Goal: Use online tool/utility: Utilize a website feature to perform a specific function

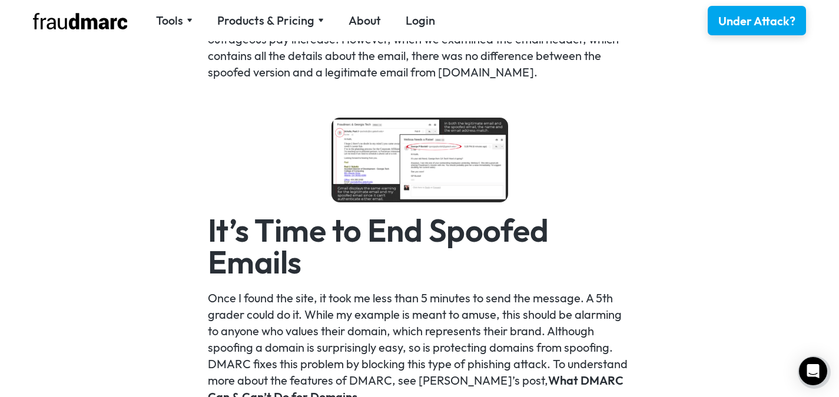
scroll to position [2181, 0]
click at [391, 169] on img at bounding box center [419, 159] width 177 height 85
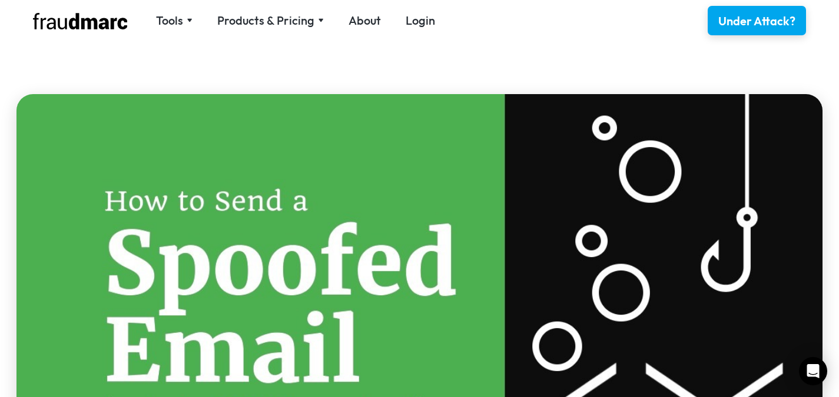
scroll to position [246, 0]
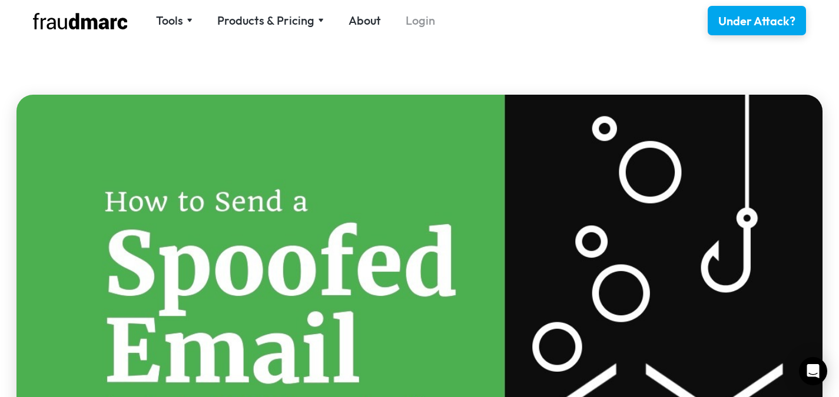
click at [416, 16] on link "Login" at bounding box center [420, 20] width 29 height 16
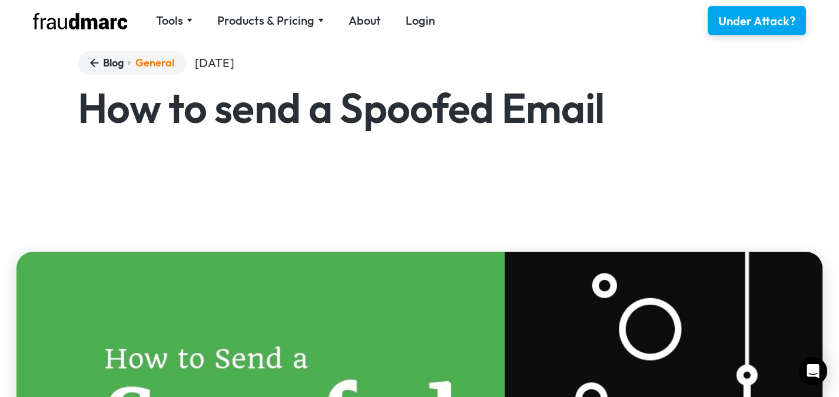
scroll to position [3, 0]
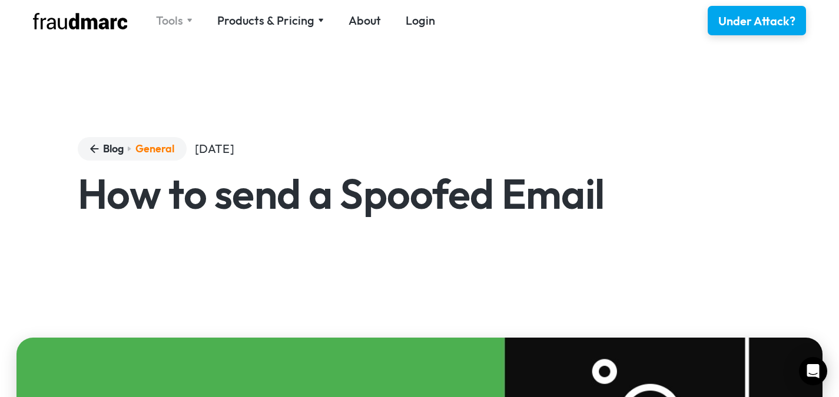
click at [177, 21] on div "Tools" at bounding box center [169, 20] width 27 height 16
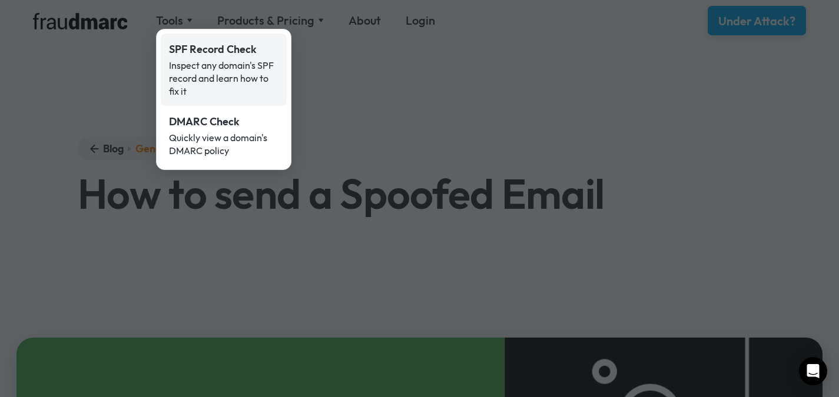
click at [183, 47] on div "SPF Record Check" at bounding box center [223, 49] width 109 height 15
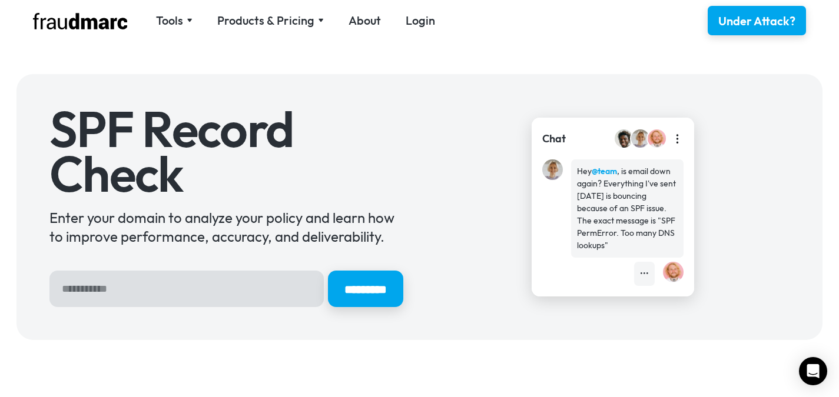
click at [271, 287] on input "Hero Sign Up Form" at bounding box center [186, 289] width 274 height 36
type input "*********"
click at [357, 291] on input "*********" at bounding box center [364, 289] width 79 height 38
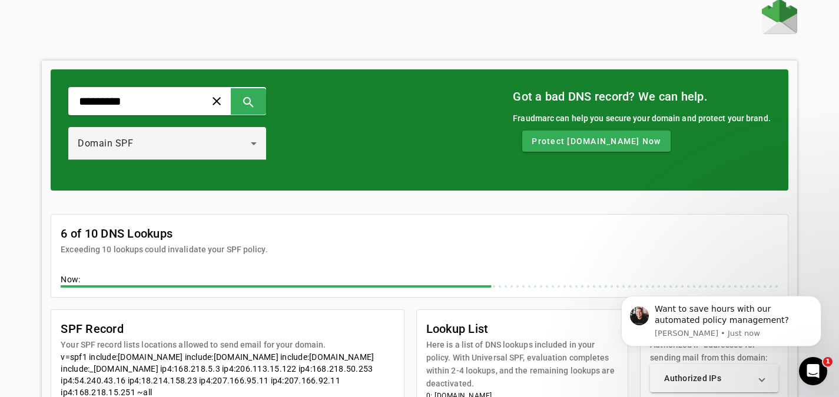
scroll to position [6, 0]
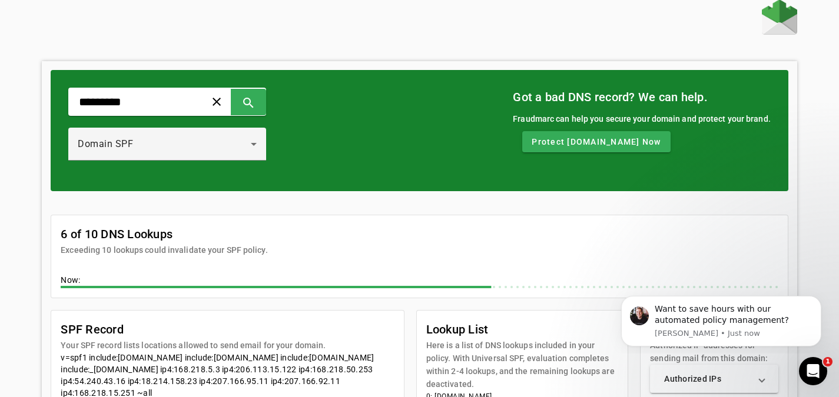
click at [267, 256] on mat-card-subtitle "Exceeding 10 lookups could invalidate your SPF policy." at bounding box center [164, 250] width 207 height 13
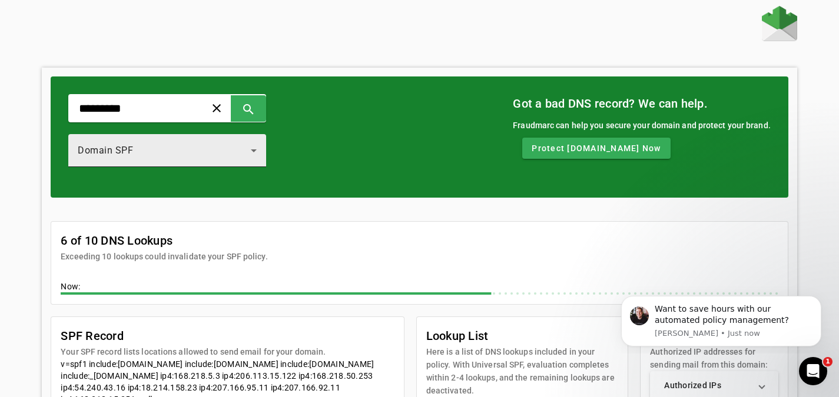
click at [133, 152] on span "Domain SPF" at bounding box center [105, 150] width 55 height 11
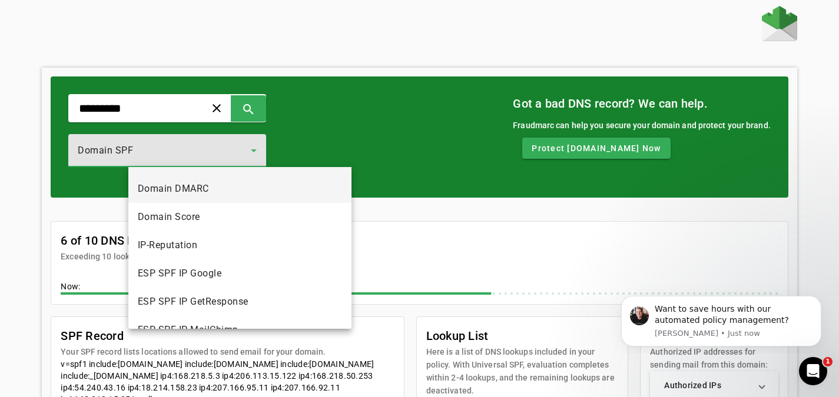
scroll to position [26, 0]
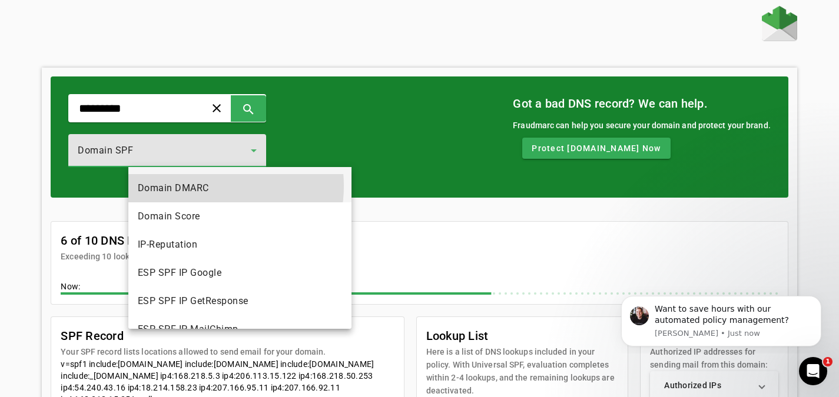
click at [201, 186] on span "Domain DMARC" at bounding box center [173, 188] width 71 height 14
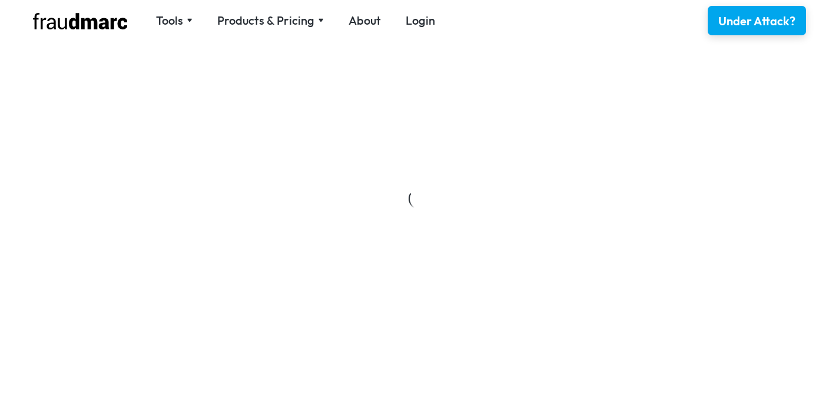
scroll to position [3, 0]
